Goal: Task Accomplishment & Management: Use online tool/utility

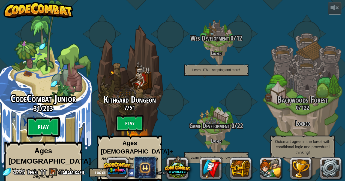
click at [55, 118] on btn "Play" at bounding box center [43, 128] width 33 height 20
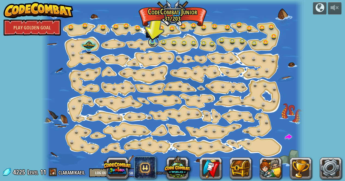
click at [152, 42] on link at bounding box center [153, 42] width 11 height 11
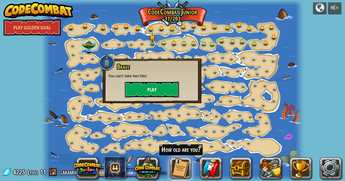
click at [163, 93] on button "Play" at bounding box center [152, 90] width 55 height 16
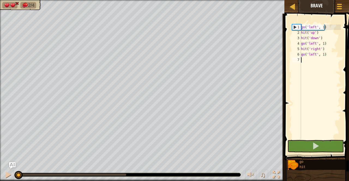
click at [311, 47] on div "go ( 'left' , 1 ) hit ( 'up' ) hit ( 'down' ) go ( 'left' , 1 ) hit ( 'right' )…" at bounding box center [320, 87] width 41 height 125
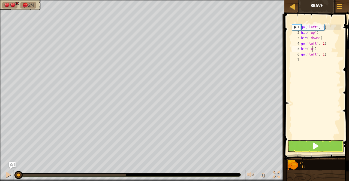
scroll to position [2, 1]
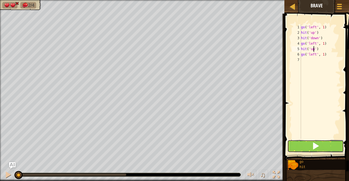
click at [337, 145] on button at bounding box center [315, 146] width 56 height 13
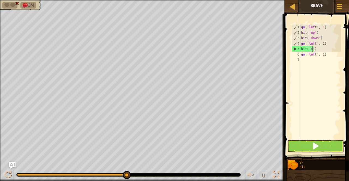
scroll to position [2, 1]
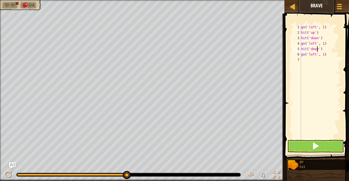
type textarea "hit('down')"
click at [331, 152] on button at bounding box center [315, 146] width 56 height 13
